Goal: Task Accomplishment & Management: Use online tool/utility

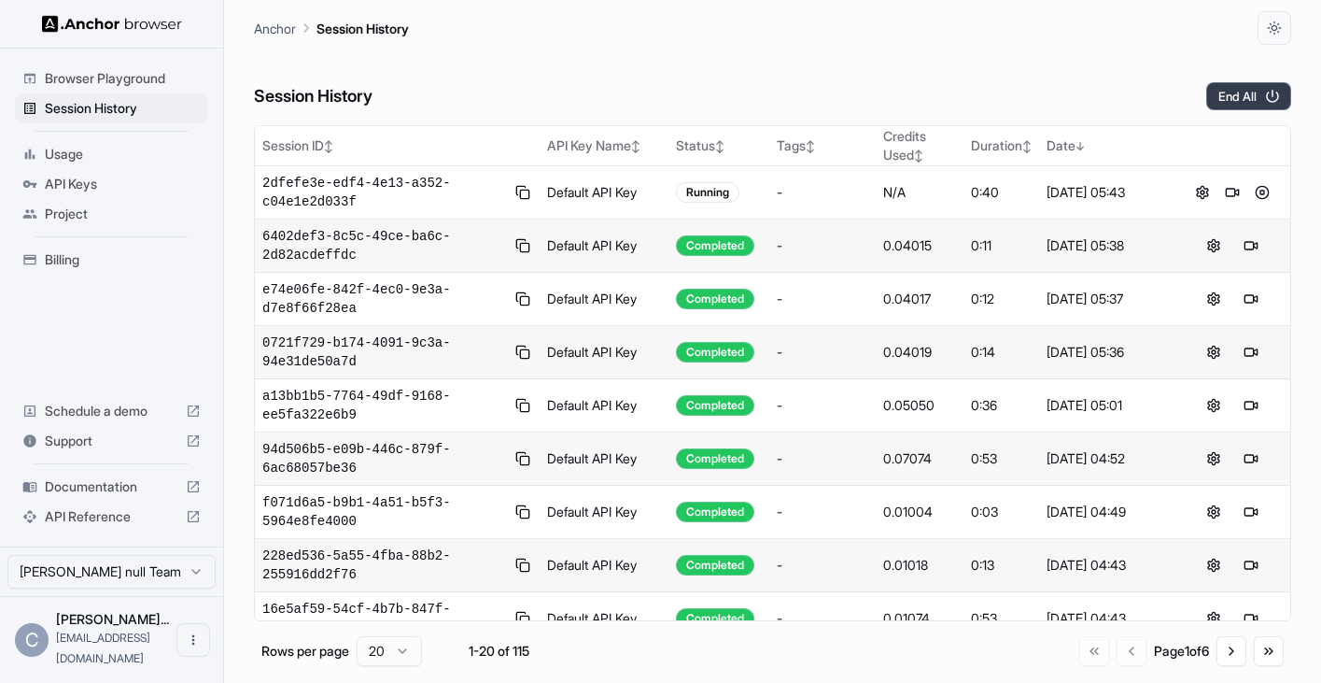
click at [1233, 92] on button "End All" at bounding box center [1248, 96] width 85 height 28
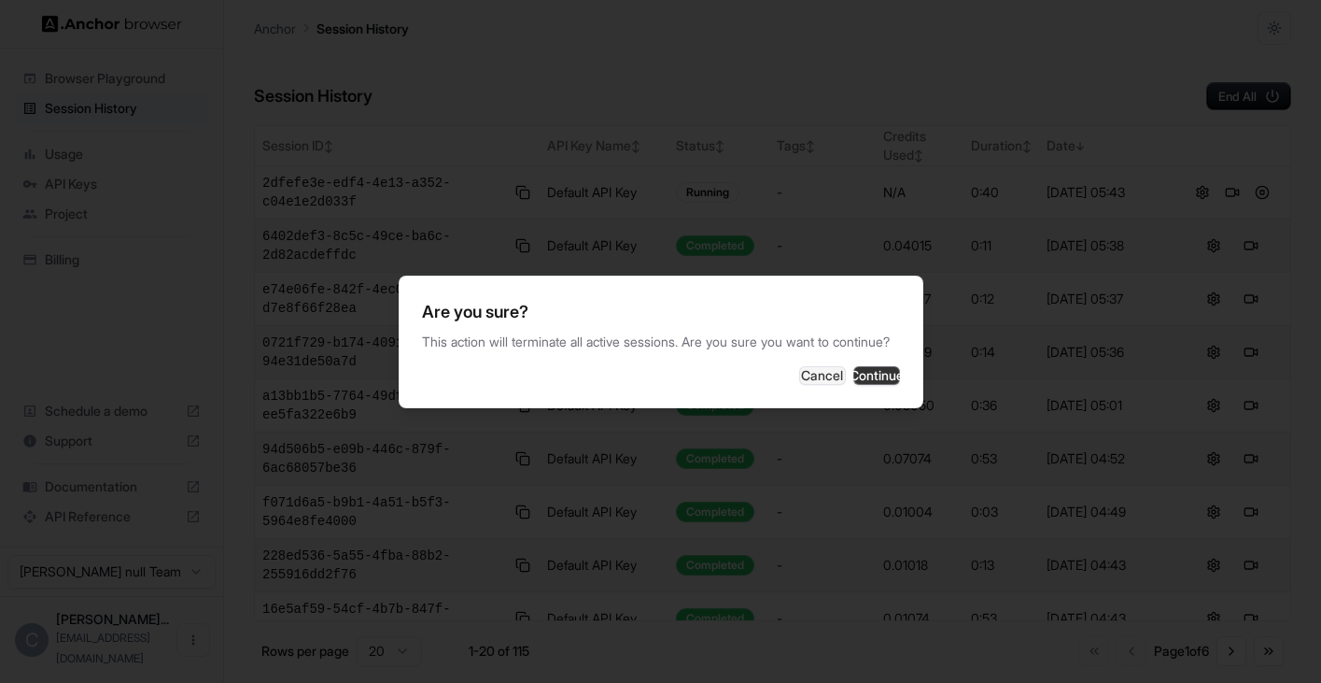
click at [853, 384] on button "Continue" at bounding box center [876, 375] width 47 height 19
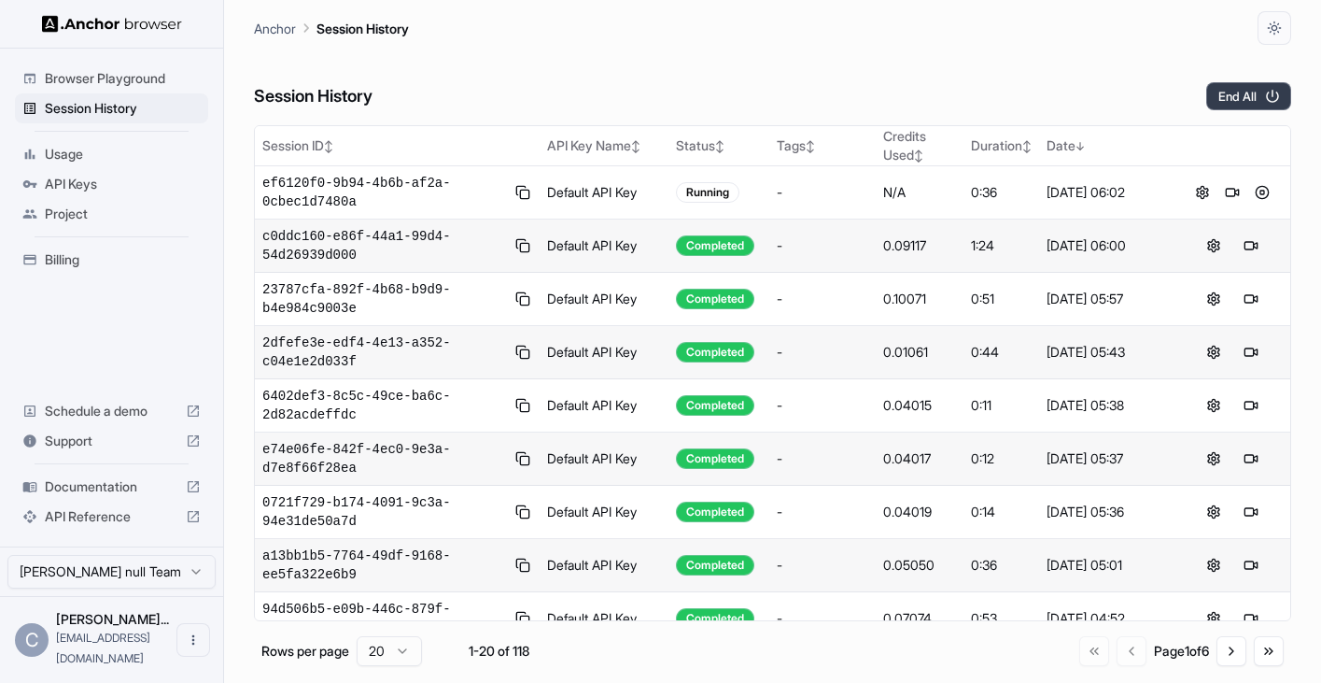
click at [1246, 95] on button "End All" at bounding box center [1248, 96] width 85 height 28
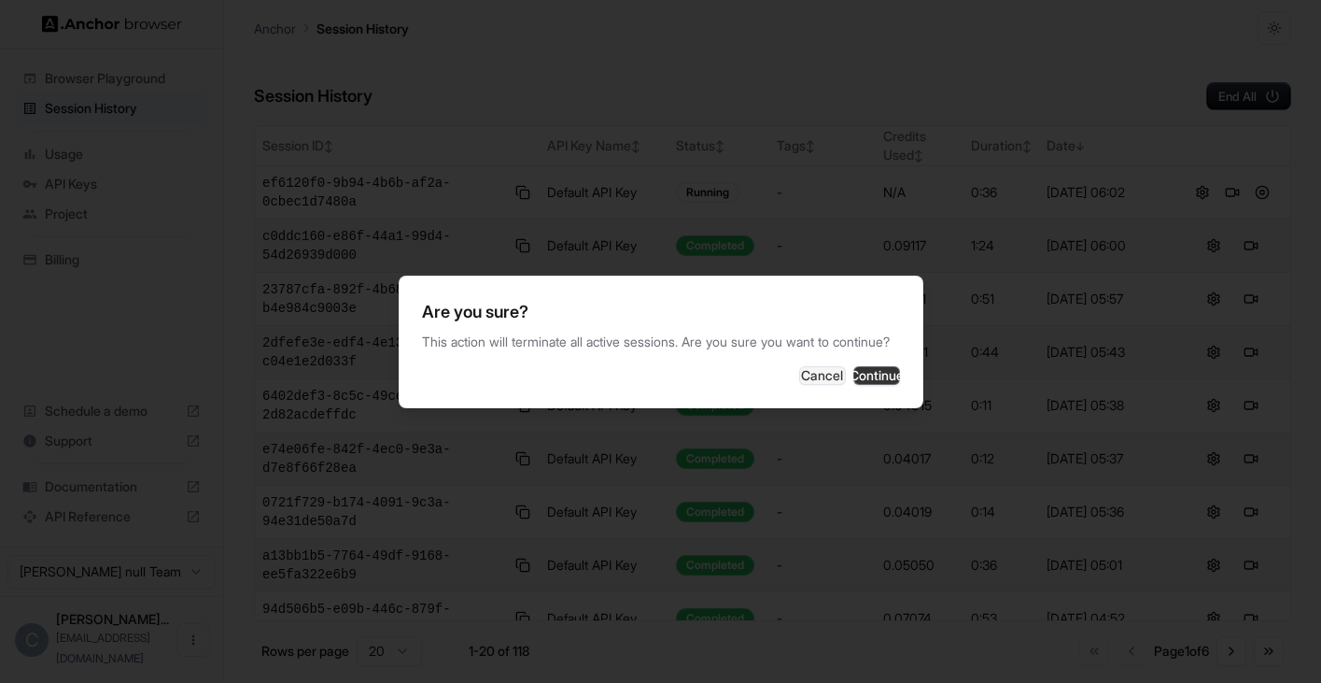
click at [871, 379] on button "Continue" at bounding box center [876, 375] width 47 height 19
